Goal: Use online tool/utility

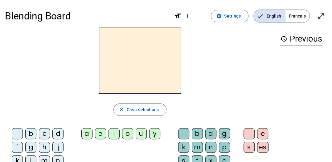
click at [299, 14] on span "Français" at bounding box center [297, 16] width 24 height 12
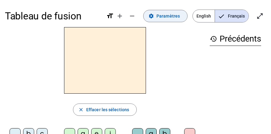
click at [165, 17] on span "Paramètres" at bounding box center [167, 15] width 23 height 7
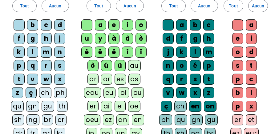
scroll to position [55, 0]
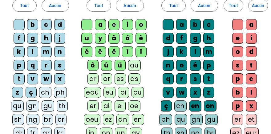
click at [45, 91] on div "ch" at bounding box center [45, 92] width 12 height 11
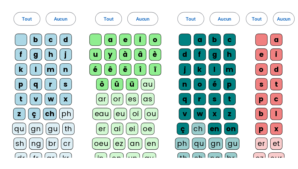
scroll to position [0, 0]
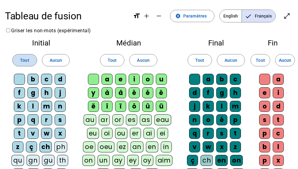
click at [27, 63] on span "Tout" at bounding box center [24, 60] width 9 height 7
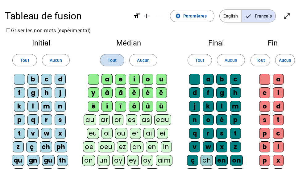
click at [115, 62] on span "Tout" at bounding box center [111, 60] width 9 height 7
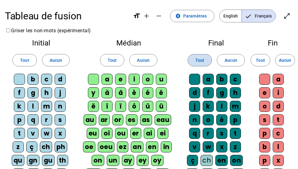
click at [206, 60] on span at bounding box center [200, 60] width 24 height 15
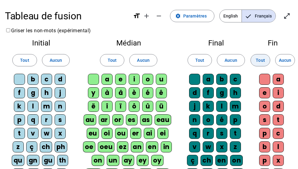
click at [259, 61] on span "Tout" at bounding box center [259, 60] width 9 height 7
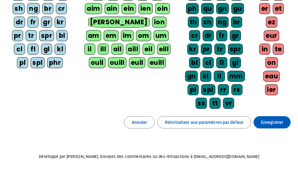
scroll to position [186, 0]
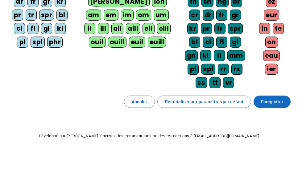
click at [268, 105] on span at bounding box center [271, 102] width 37 height 15
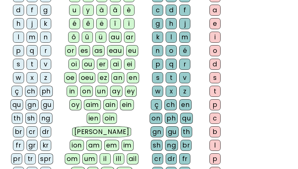
scroll to position [139, 0]
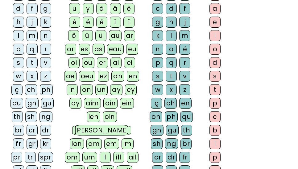
click at [30, 86] on div "ch" at bounding box center [31, 89] width 12 height 11
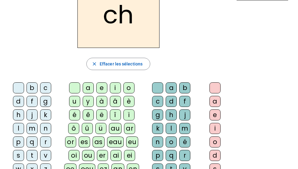
scroll to position [45, 0]
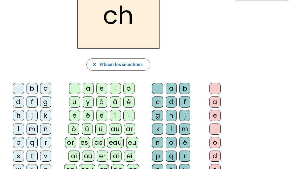
click at [115, 103] on div "â" at bounding box center [115, 102] width 11 height 11
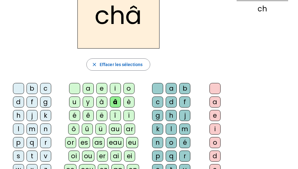
click at [170, 113] on div "h" at bounding box center [170, 115] width 11 height 11
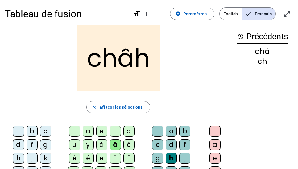
scroll to position [0, 0]
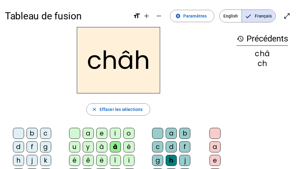
click at [149, 61] on h2 "châh" at bounding box center [118, 60] width 83 height 67
click at [115, 107] on span "Effacer les sélections" at bounding box center [120, 109] width 43 height 7
